Goal: Task Accomplishment & Management: Manage account settings

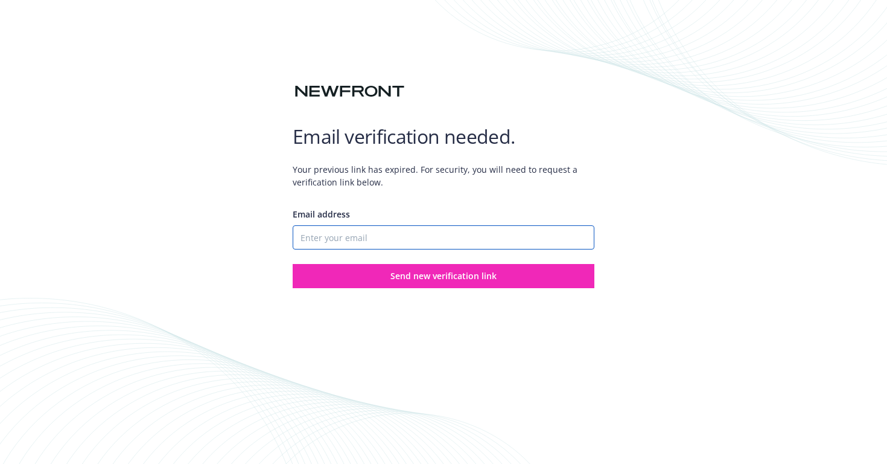
click at [359, 226] on input "Email address" at bounding box center [444, 237] width 302 height 24
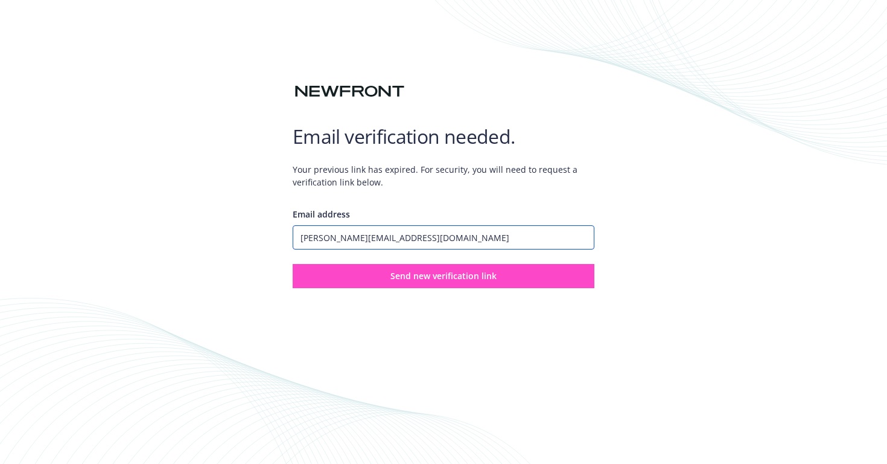
type input "[PERSON_NAME][EMAIL_ADDRESS][DOMAIN_NAME]"
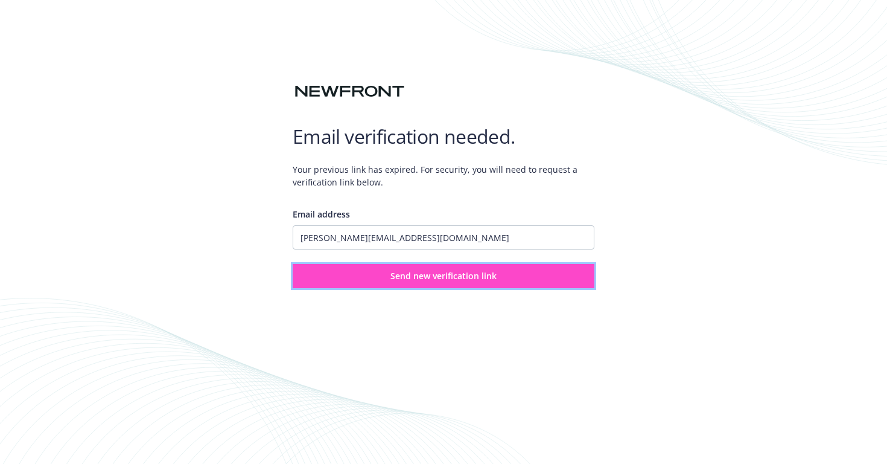
click at [422, 272] on span "Send new verification link" at bounding box center [444, 275] width 106 height 11
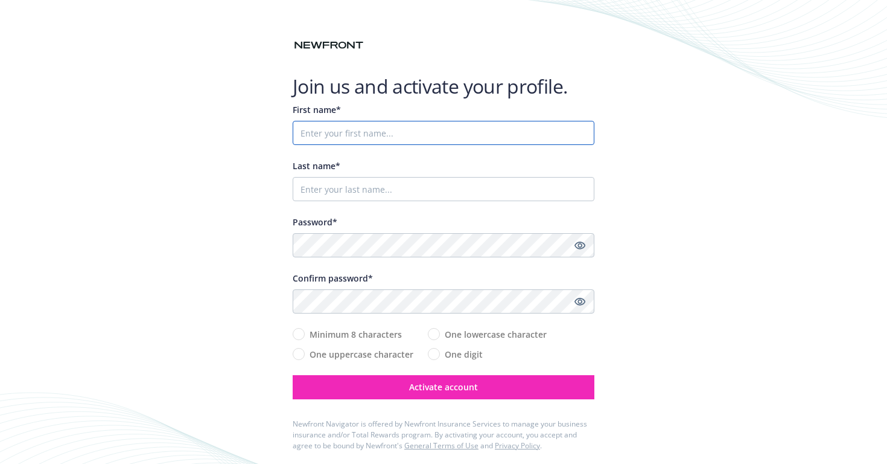
click at [428, 129] on input "First name*" at bounding box center [444, 133] width 302 height 24
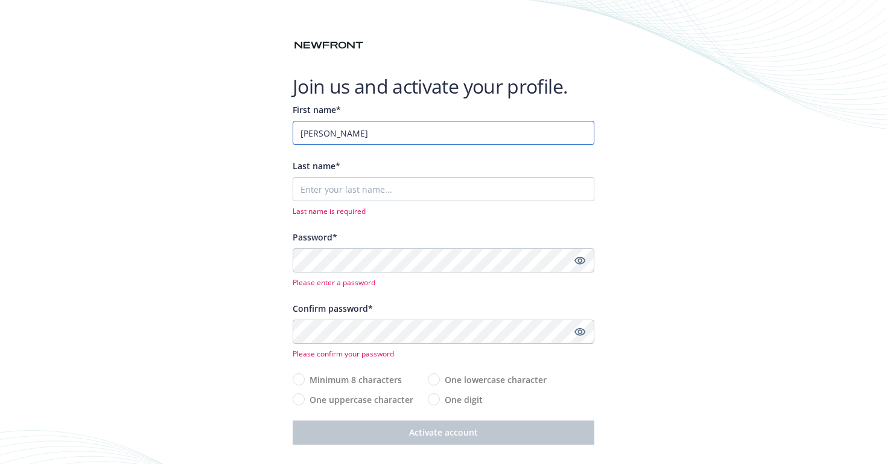
type input "[PERSON_NAME]"
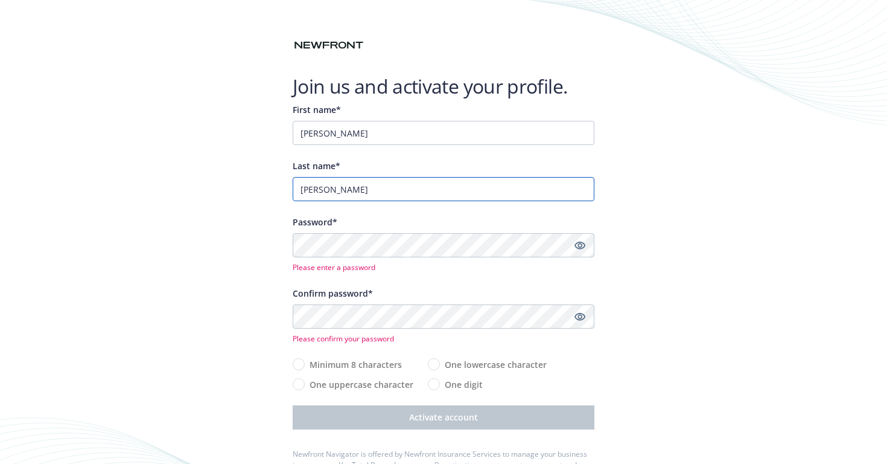
type input "[PERSON_NAME]"
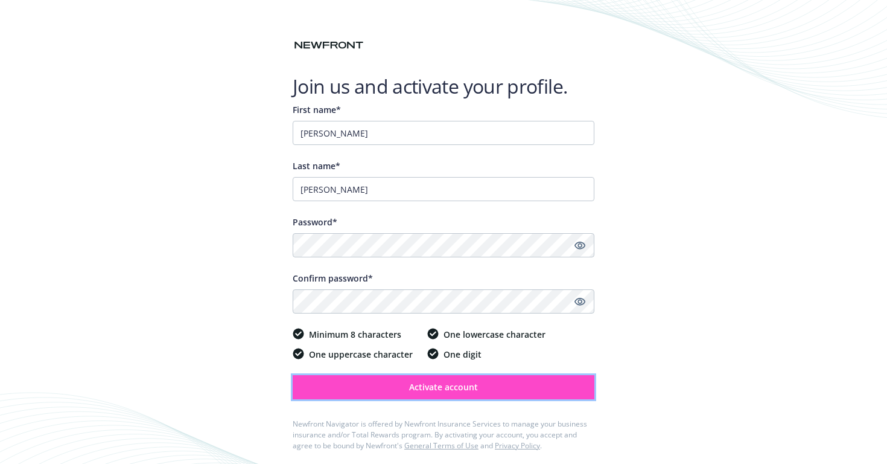
click at [444, 389] on span "Activate account" at bounding box center [443, 386] width 69 height 11
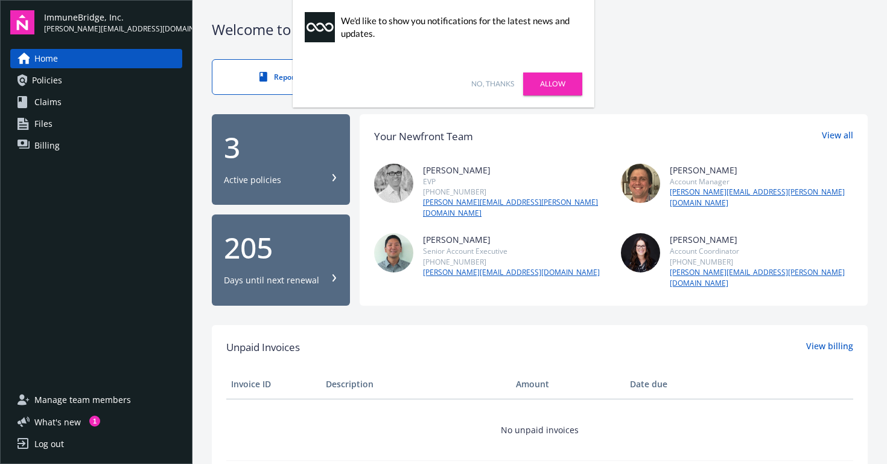
click at [486, 82] on link "No, thanks" at bounding box center [493, 83] width 43 height 11
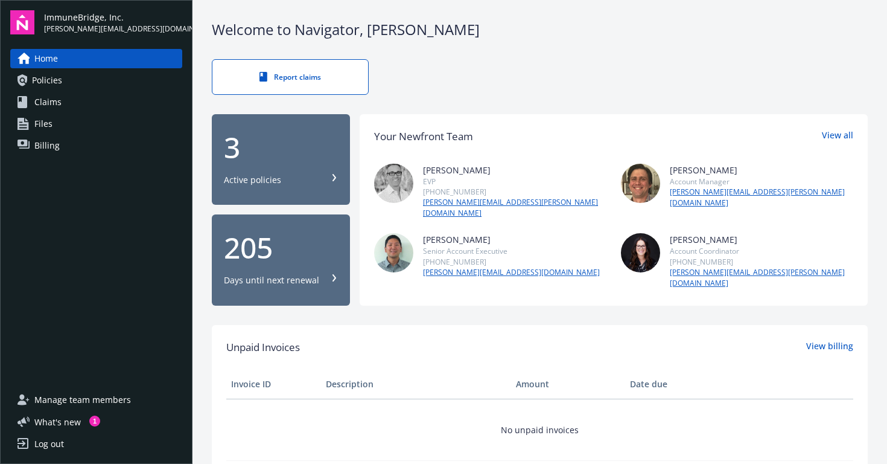
click at [278, 176] on div "Active policies" at bounding box center [252, 180] width 57 height 12
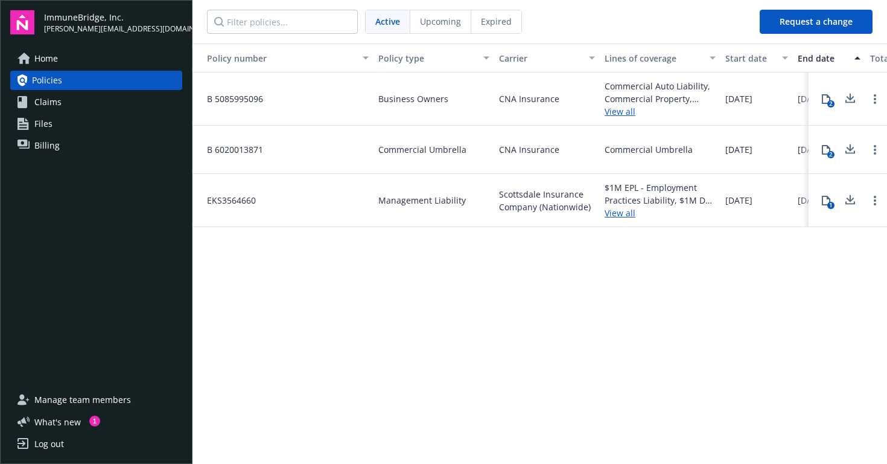
click at [60, 106] on link "Claims" at bounding box center [96, 101] width 172 height 19
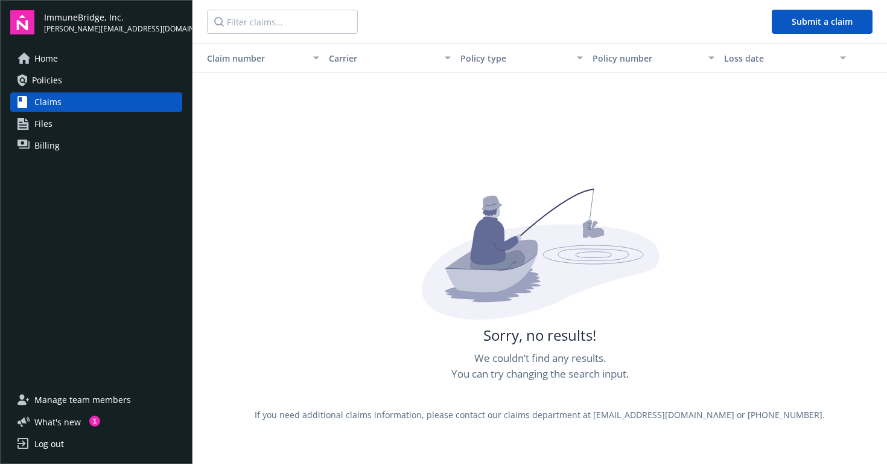
click at [43, 128] on span "Files" at bounding box center [43, 123] width 18 height 19
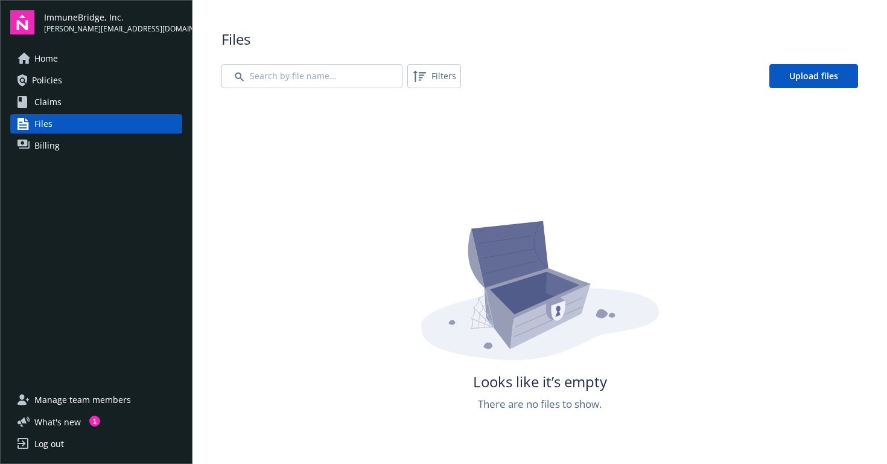
click at [46, 150] on span "Billing" at bounding box center [46, 145] width 25 height 19
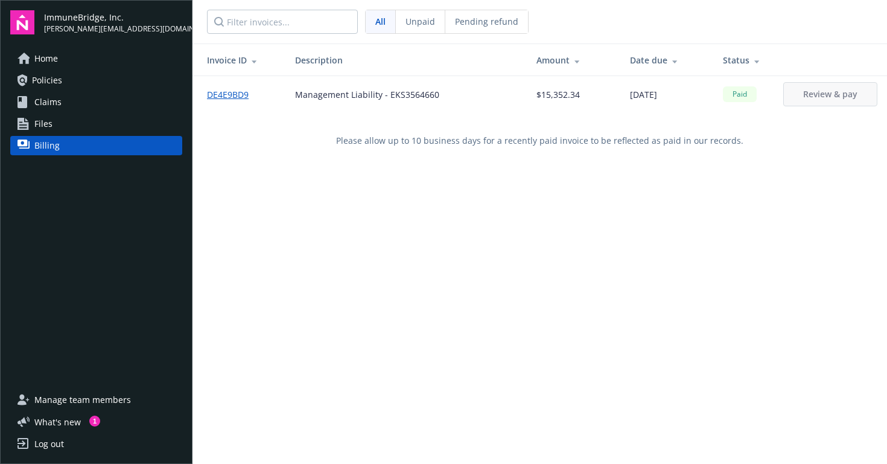
click at [41, 55] on span "Home" at bounding box center [46, 58] width 24 height 19
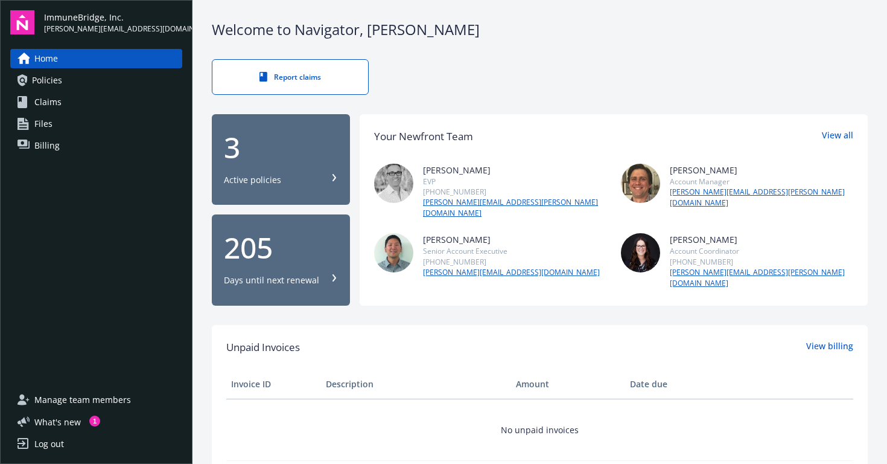
click at [333, 175] on icon at bounding box center [335, 177] width 4 height 7
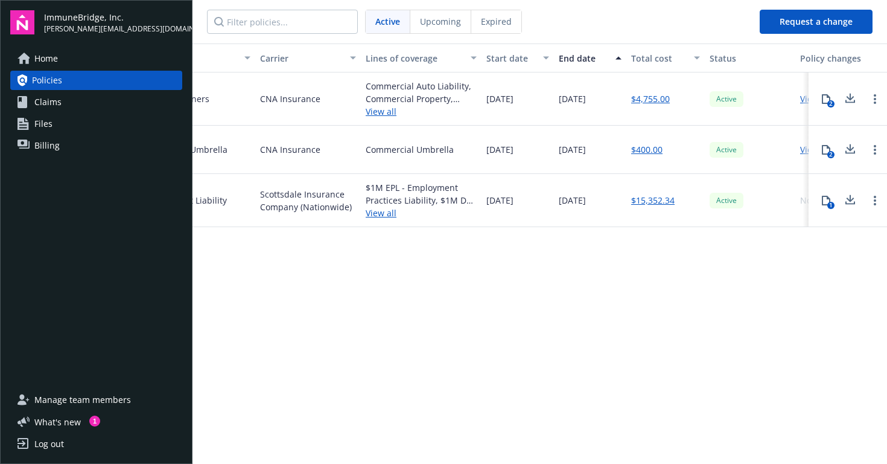
scroll to position [0, 301]
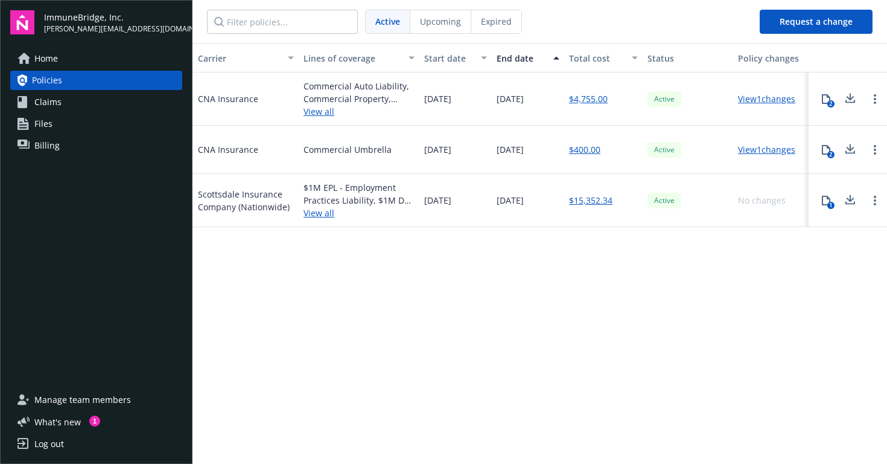
click at [486, 404] on div "Policy number Policy type Carrier Lines of coverage Start date End date Total c…" at bounding box center [540, 252] width 695 height 418
